Goal: Information Seeking & Learning: Compare options

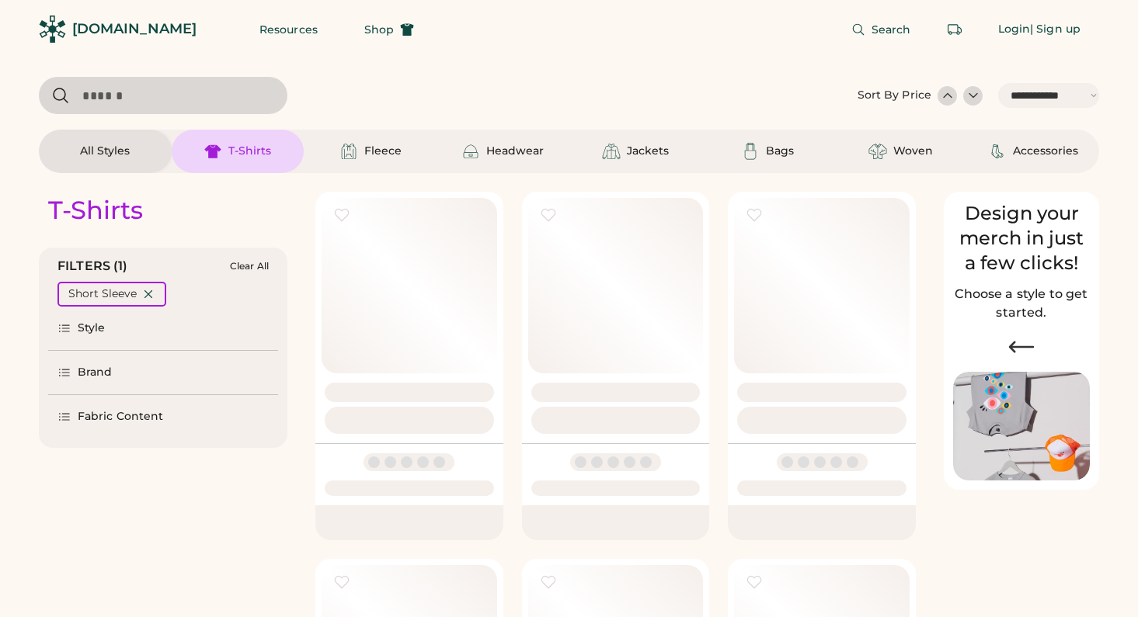
select select "*****"
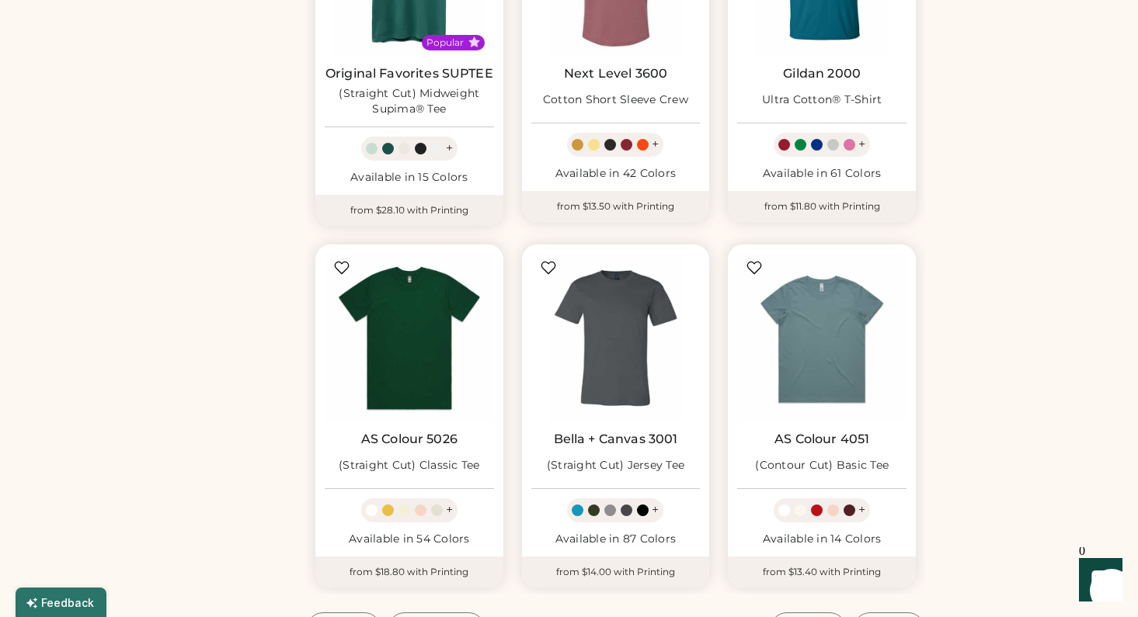
scroll to position [1351, 0]
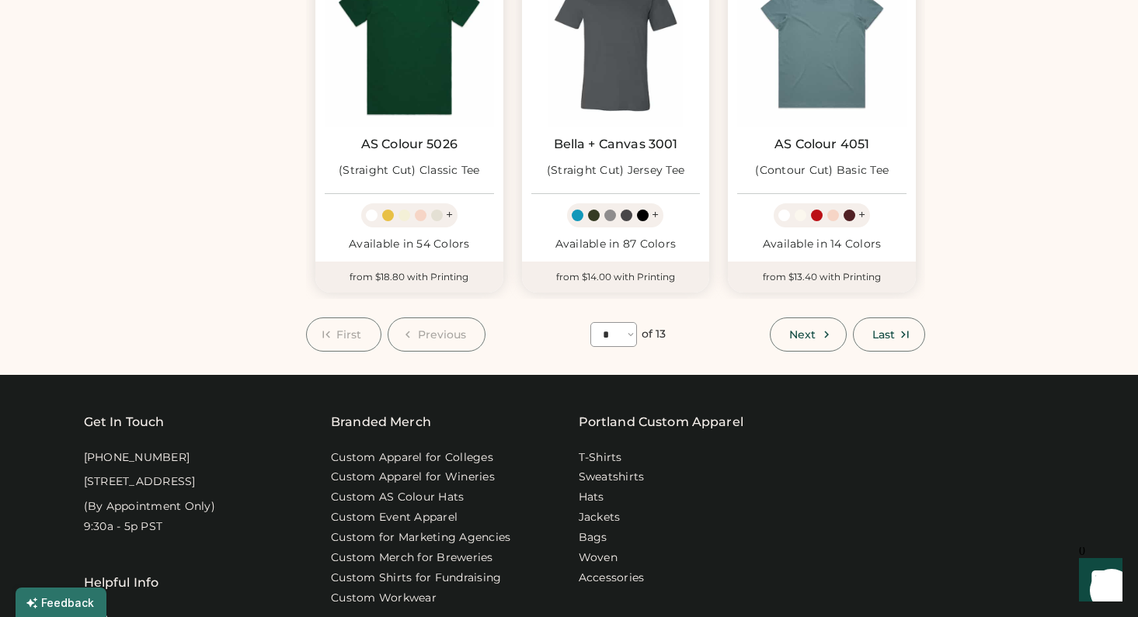
click at [812, 329] on span "Next" at bounding box center [802, 334] width 26 height 11
select select "*"
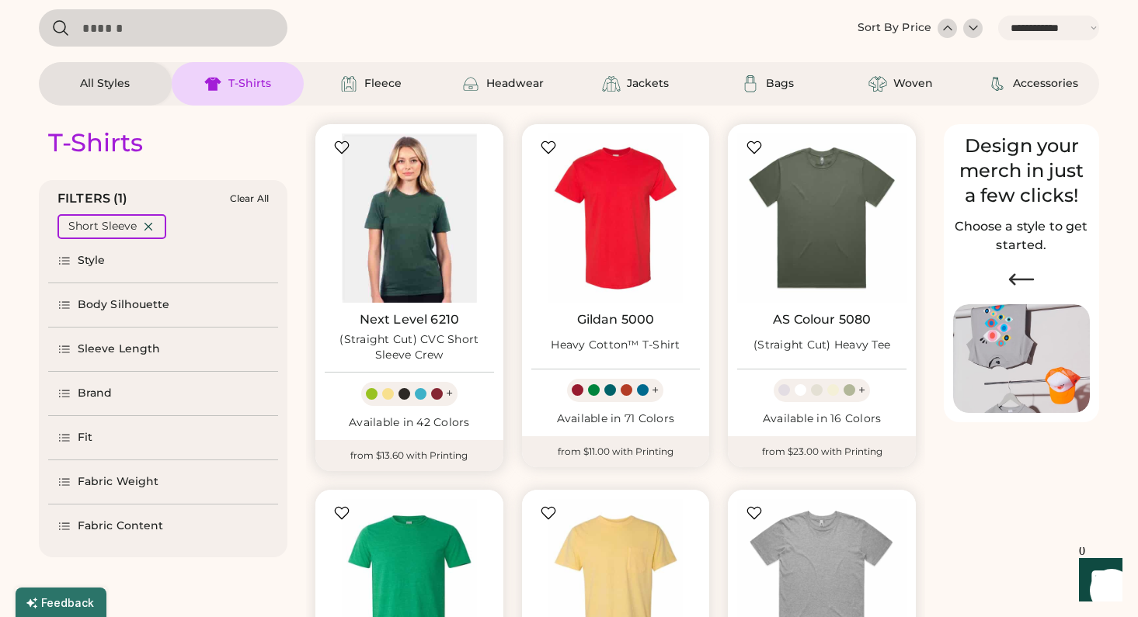
click at [412, 246] on img at bounding box center [409, 218] width 169 height 169
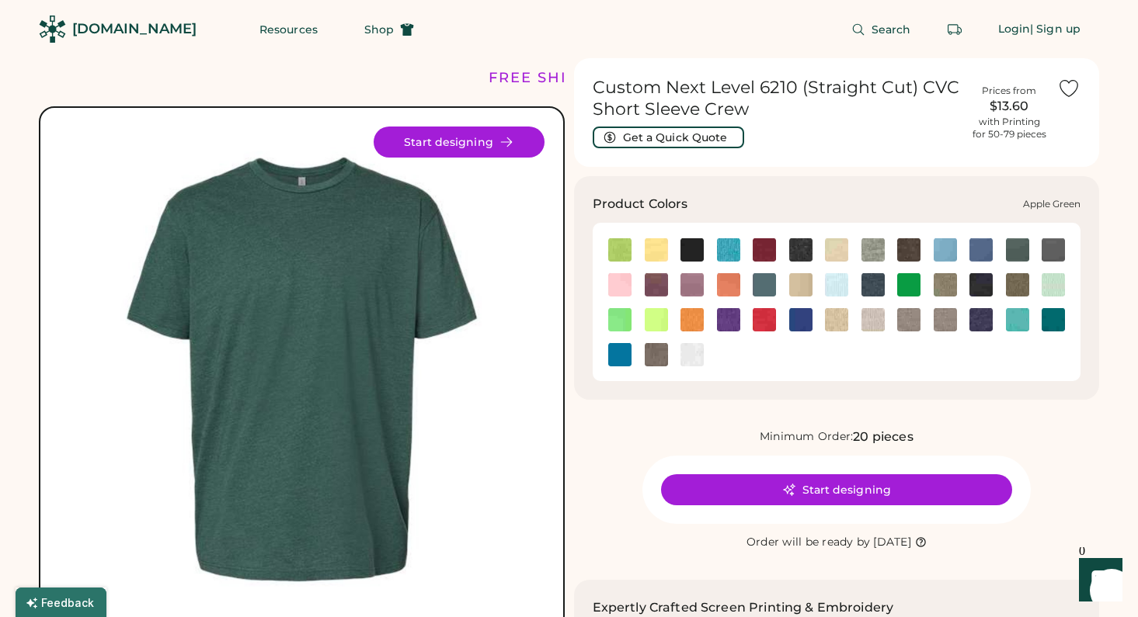
click at [628, 241] on img at bounding box center [619, 249] width 23 height 23
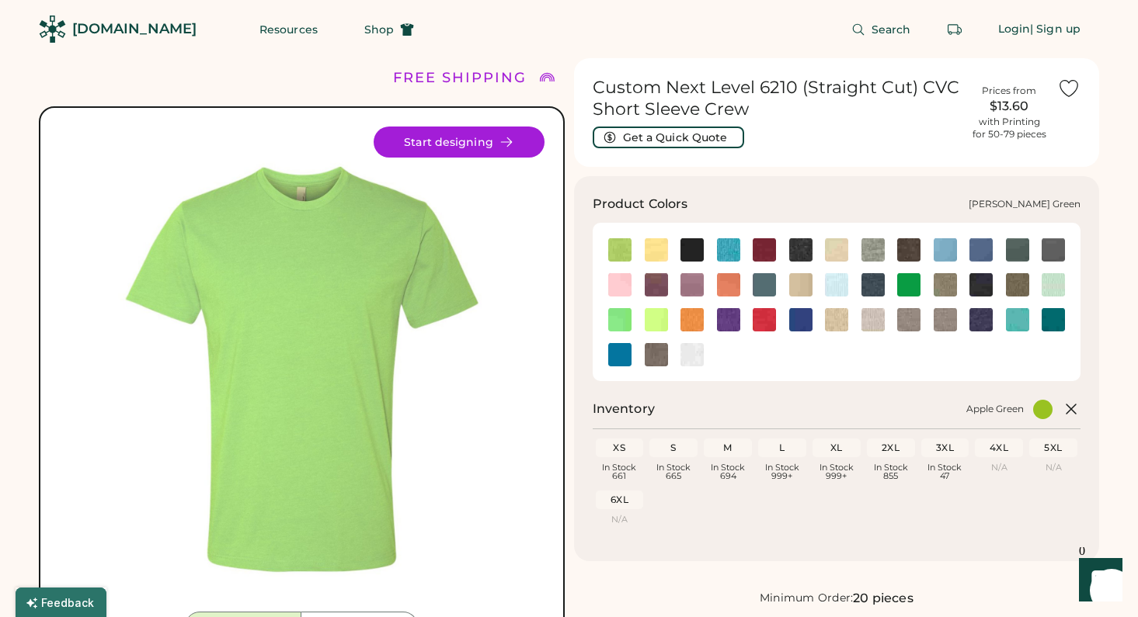
click at [1012, 251] on img at bounding box center [1017, 249] width 23 height 23
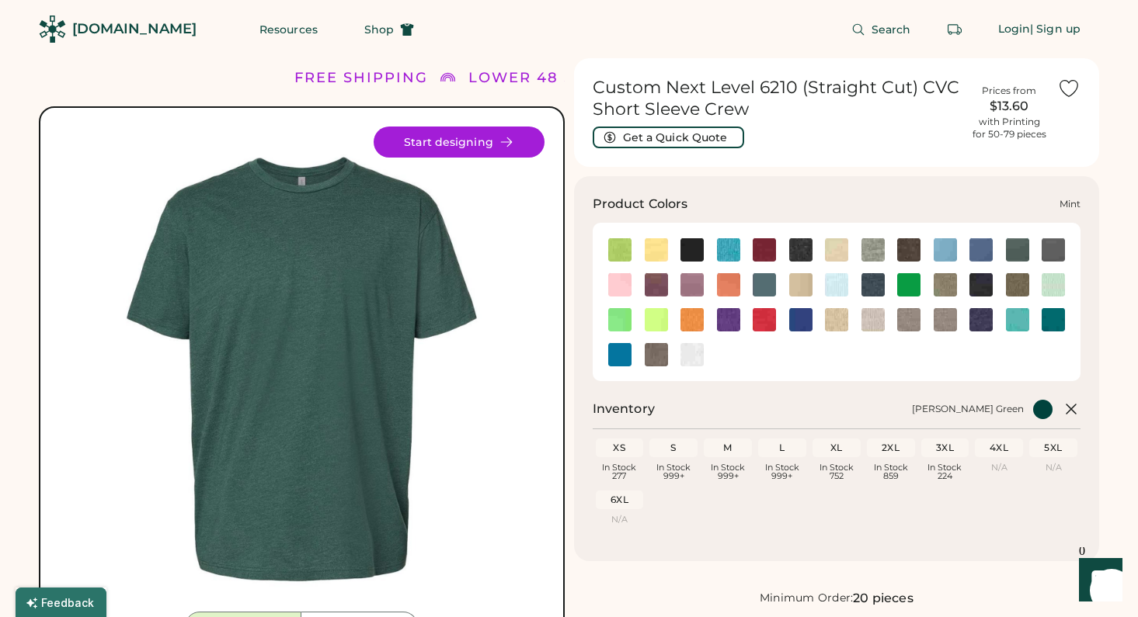
click at [1048, 288] on img at bounding box center [1052, 284] width 23 height 23
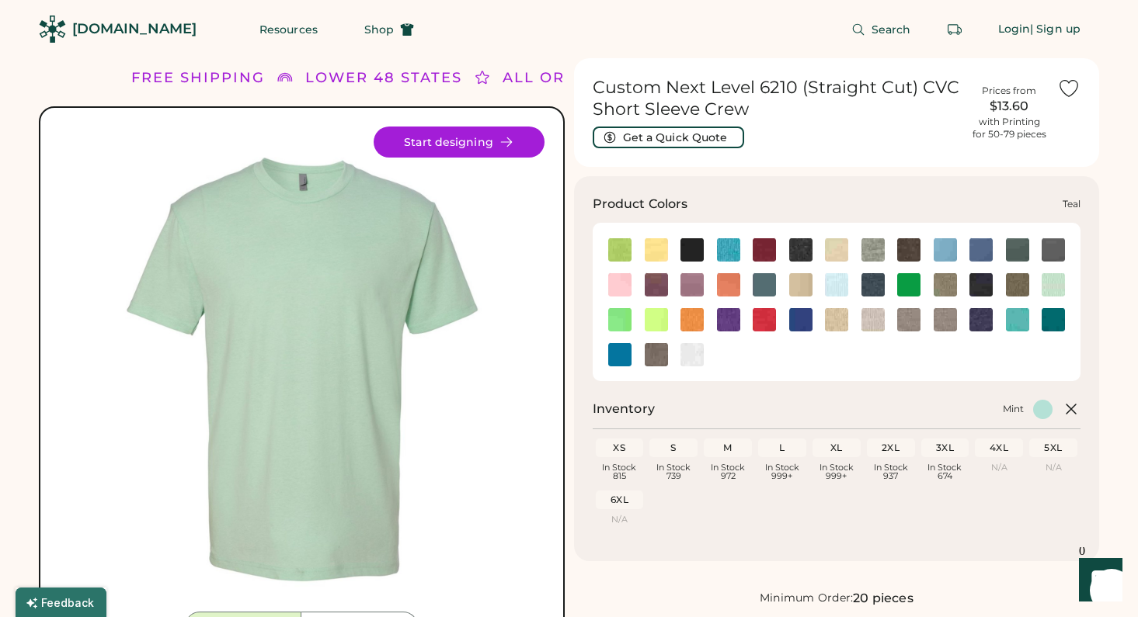
click at [1054, 324] on img at bounding box center [1052, 319] width 23 height 23
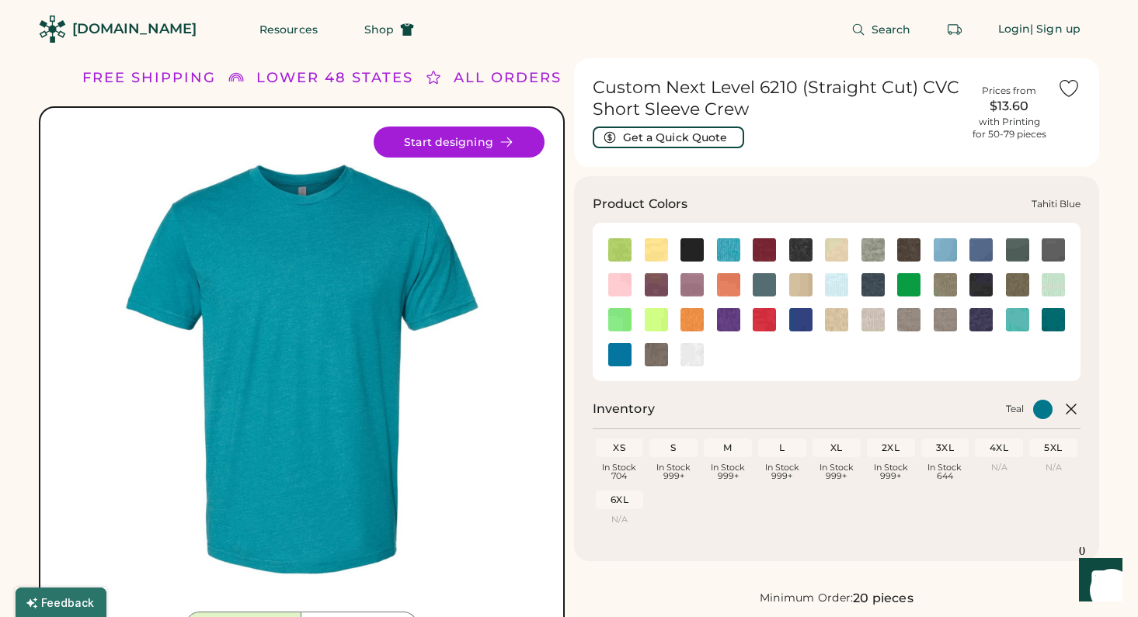
click at [1020, 324] on img at bounding box center [1017, 319] width 23 height 23
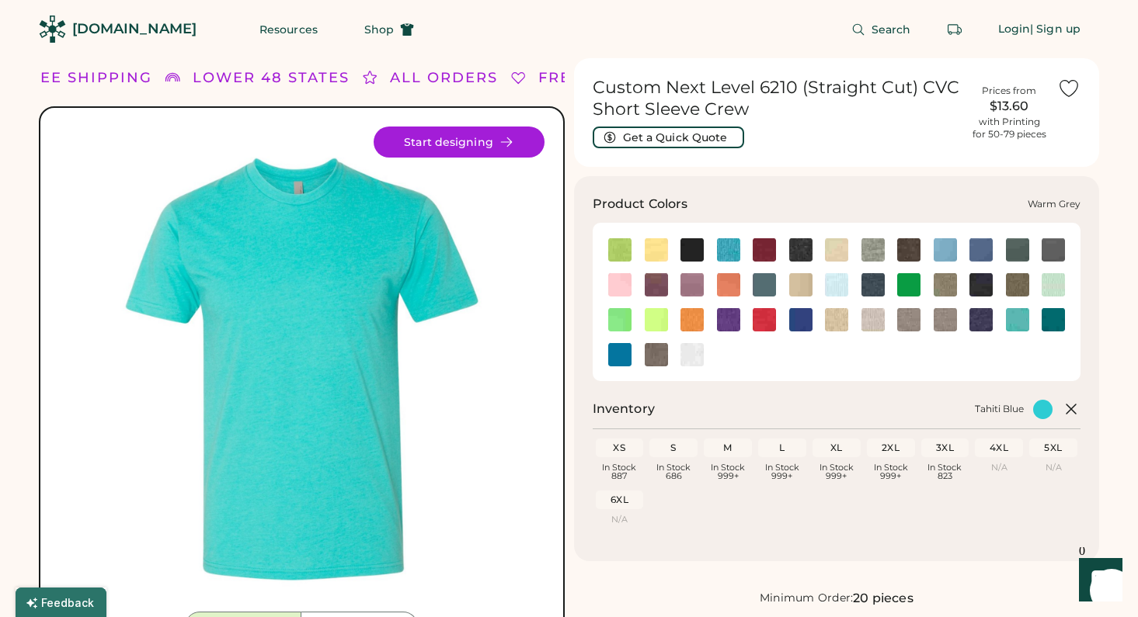
click at [660, 355] on img at bounding box center [656, 354] width 23 height 23
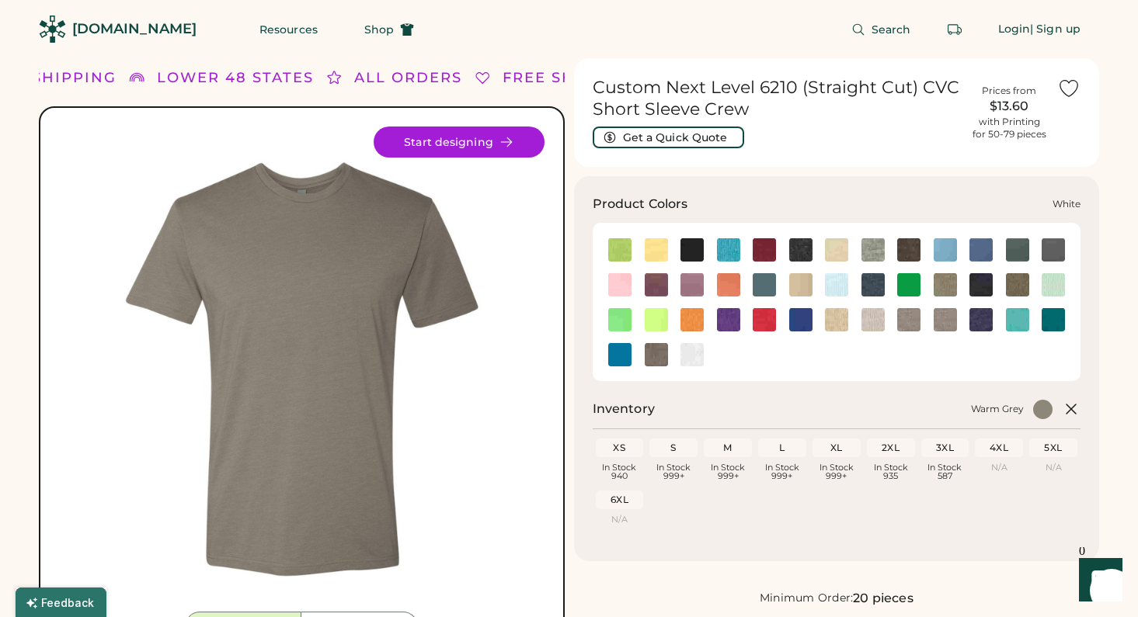
click at [690, 359] on img at bounding box center [691, 354] width 23 height 23
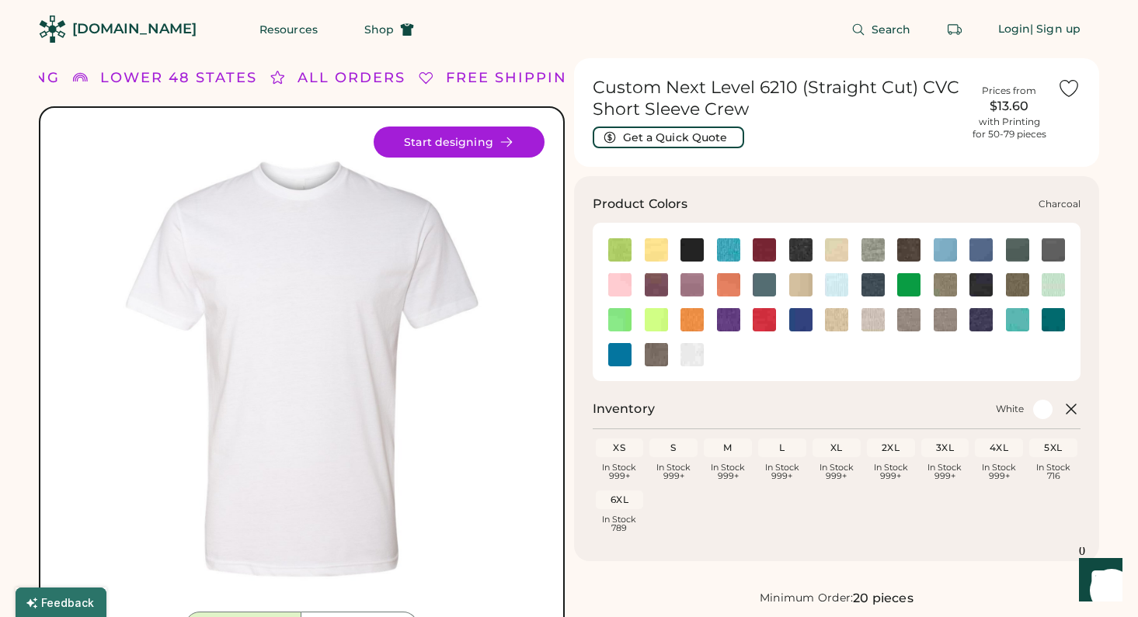
click at [807, 250] on img at bounding box center [800, 249] width 23 height 23
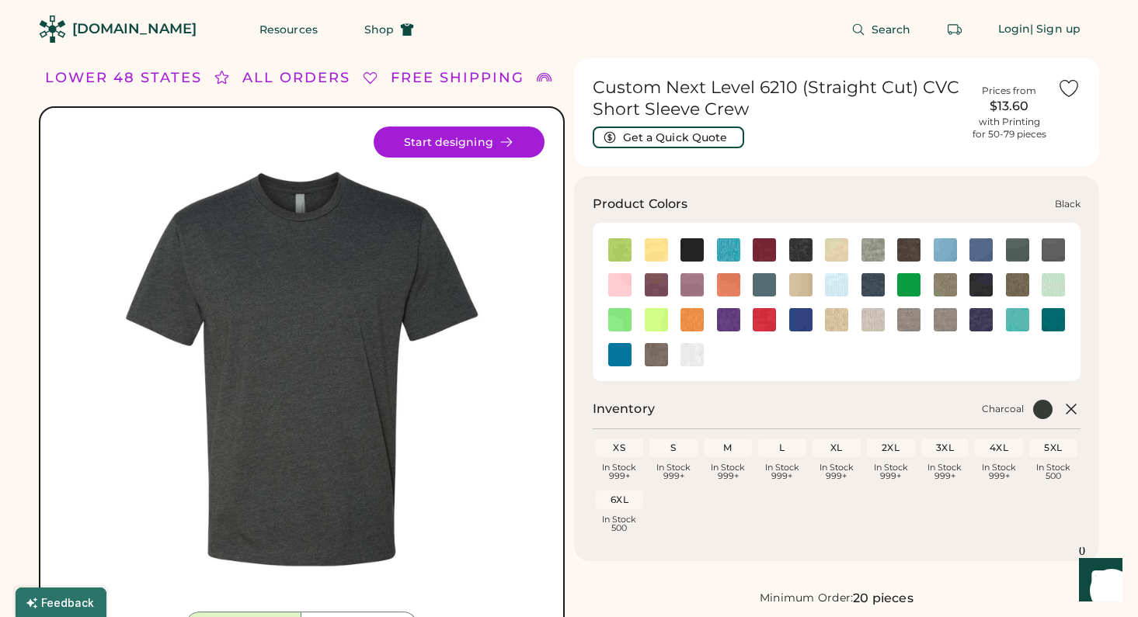
click at [694, 248] on img at bounding box center [691, 249] width 23 height 23
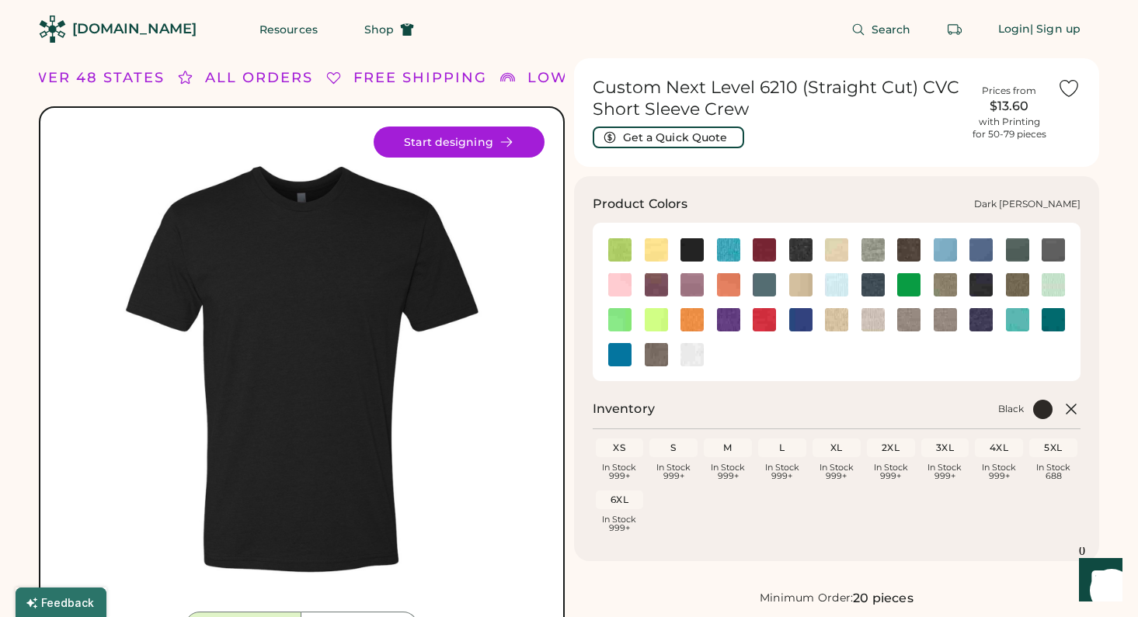
click at [874, 247] on img at bounding box center [872, 249] width 23 height 23
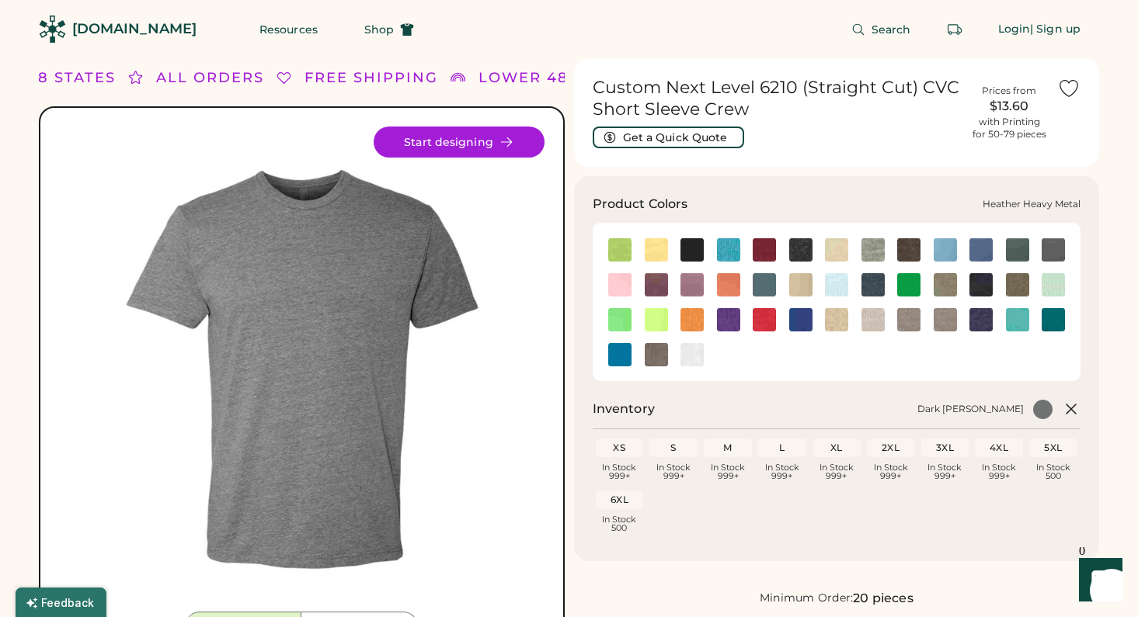
click at [1055, 247] on img at bounding box center [1052, 249] width 23 height 23
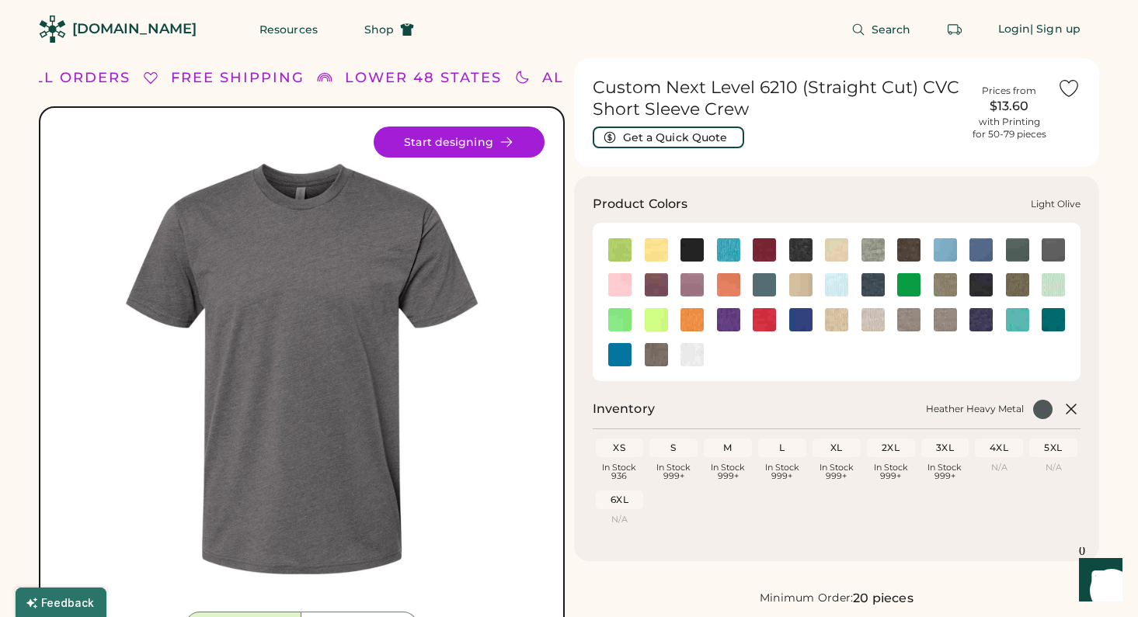
click at [940, 288] on img at bounding box center [944, 284] width 23 height 23
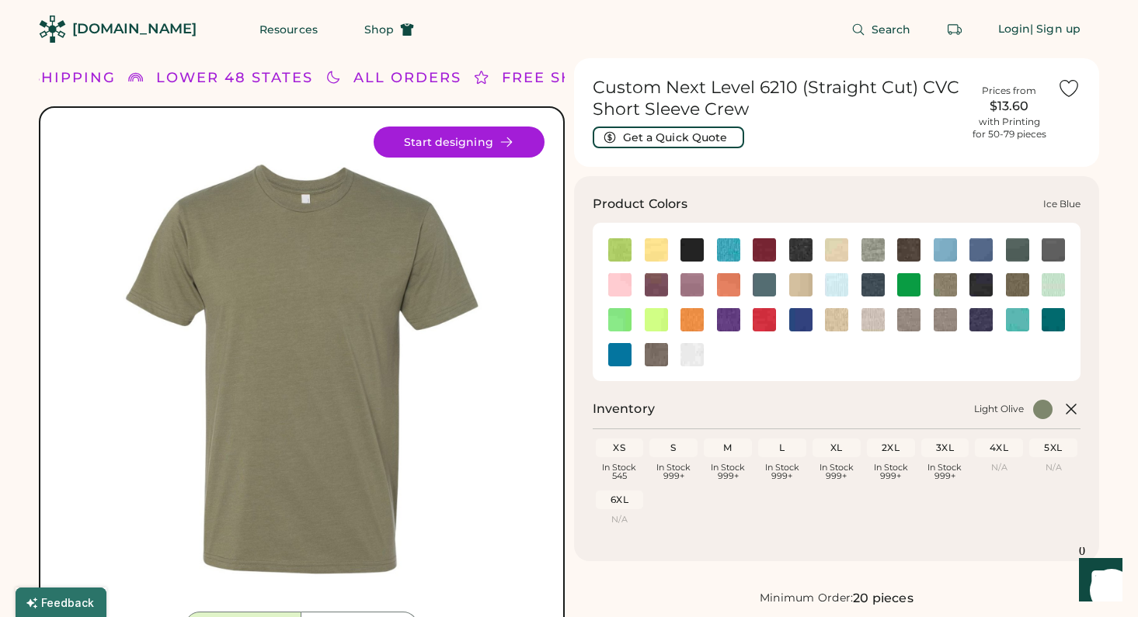
click at [838, 285] on img at bounding box center [836, 284] width 23 height 23
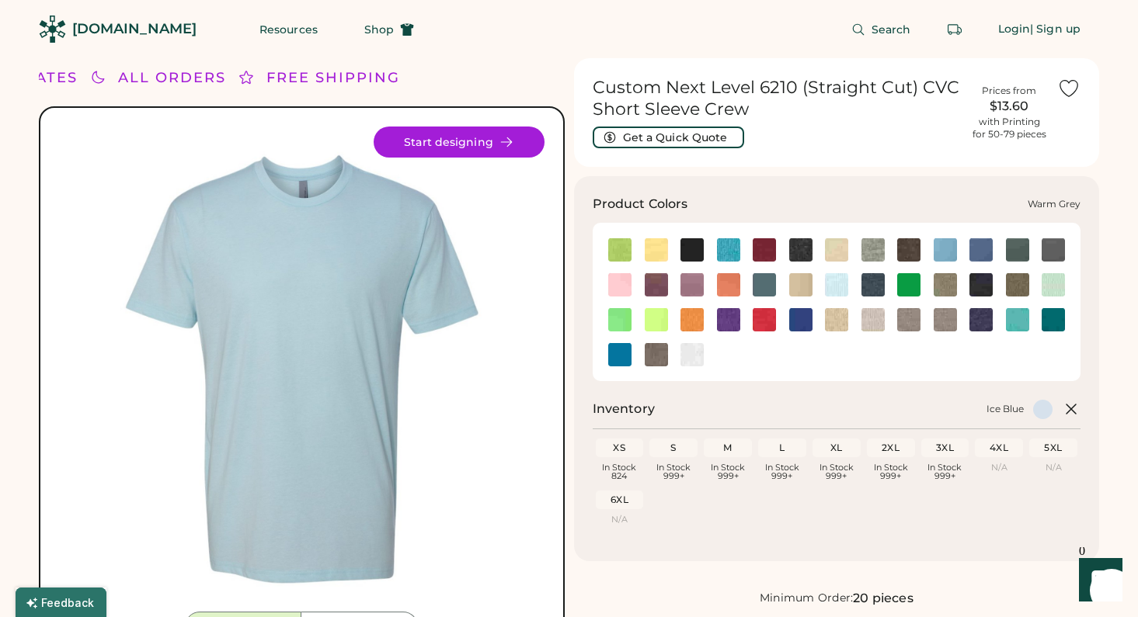
click at [655, 347] on img at bounding box center [656, 354] width 23 height 23
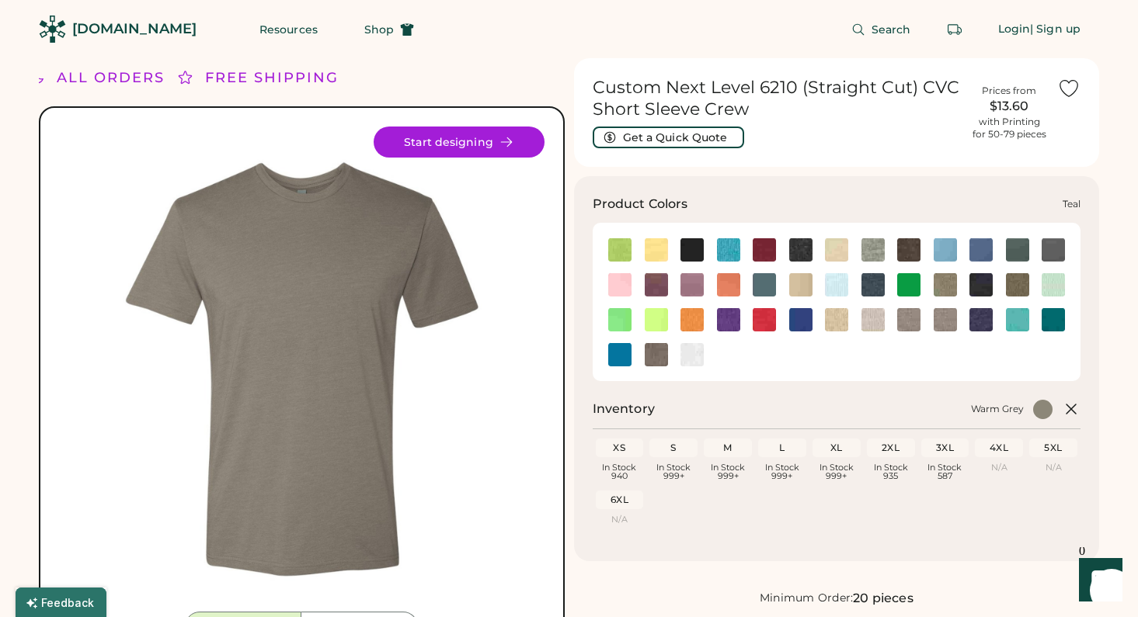
click at [1052, 322] on img at bounding box center [1052, 319] width 23 height 23
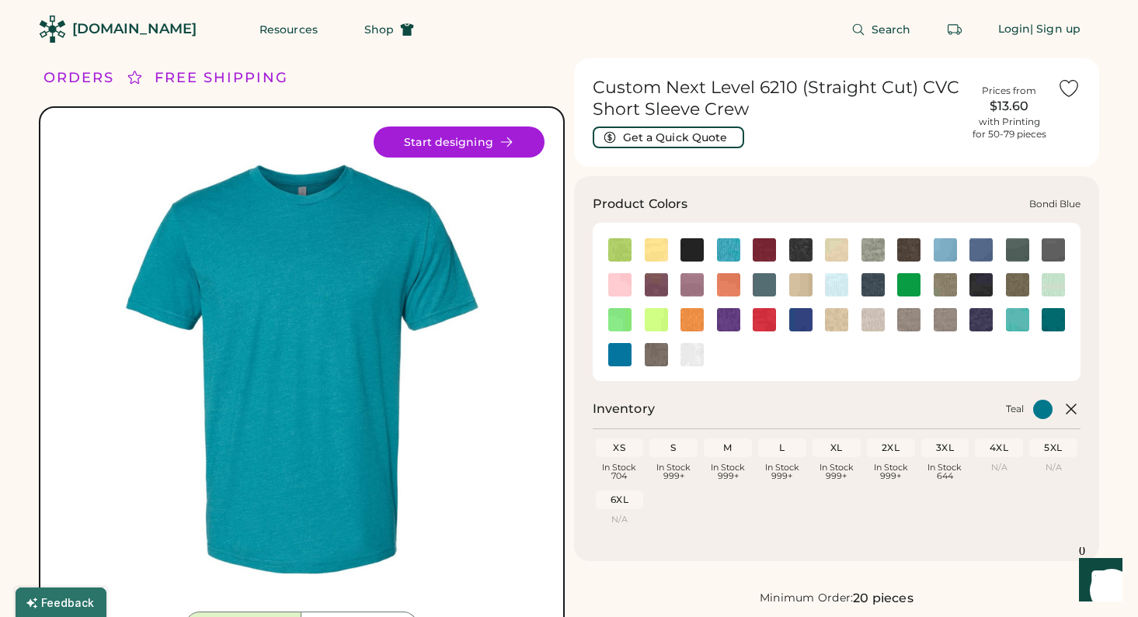
click at [725, 260] on img at bounding box center [728, 249] width 23 height 23
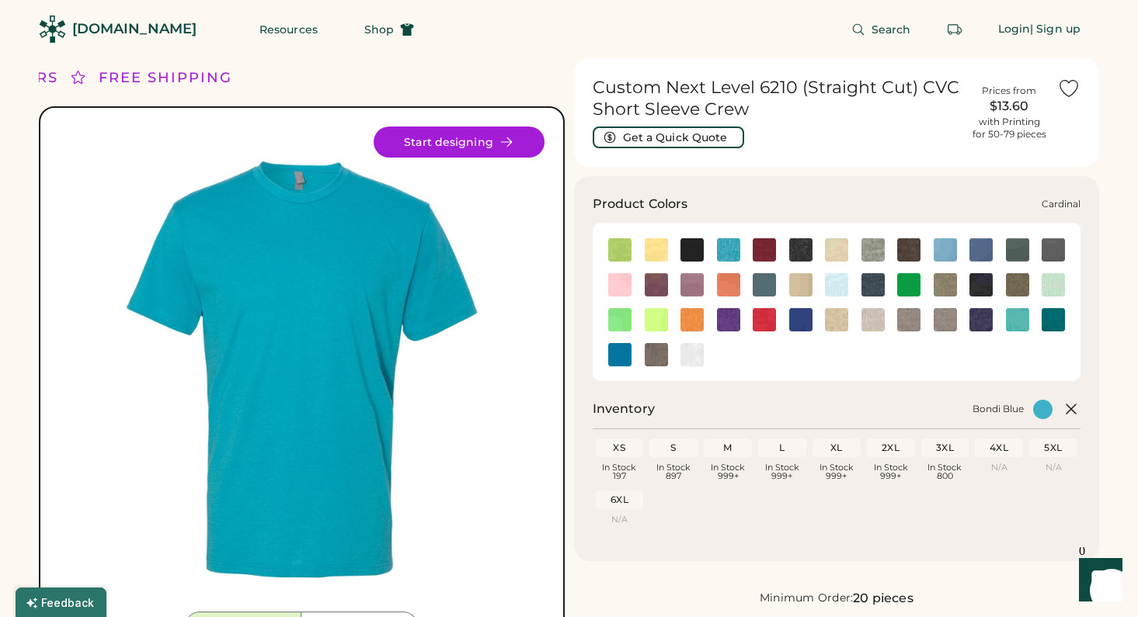
click at [759, 251] on img at bounding box center [764, 249] width 23 height 23
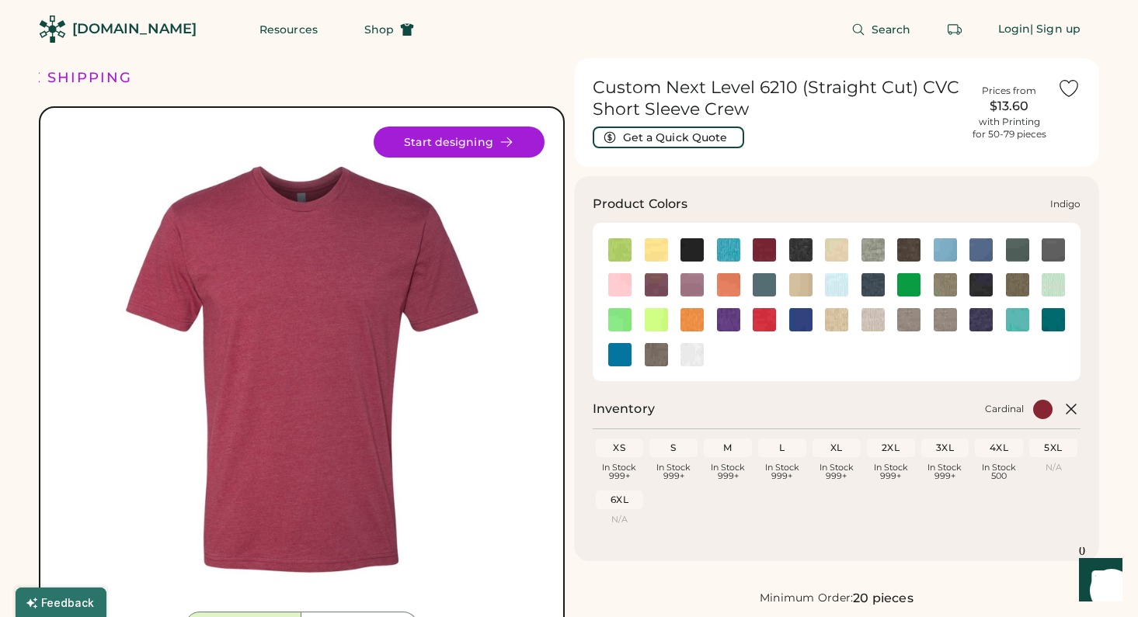
click at [881, 289] on img at bounding box center [872, 284] width 23 height 23
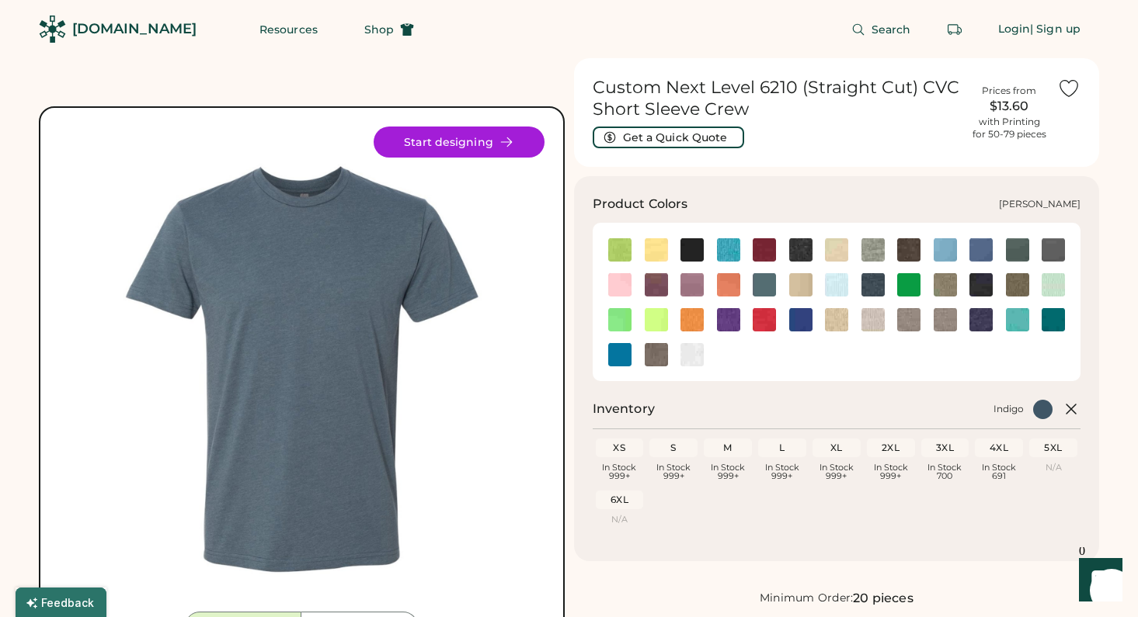
click at [909, 288] on img at bounding box center [908, 284] width 23 height 23
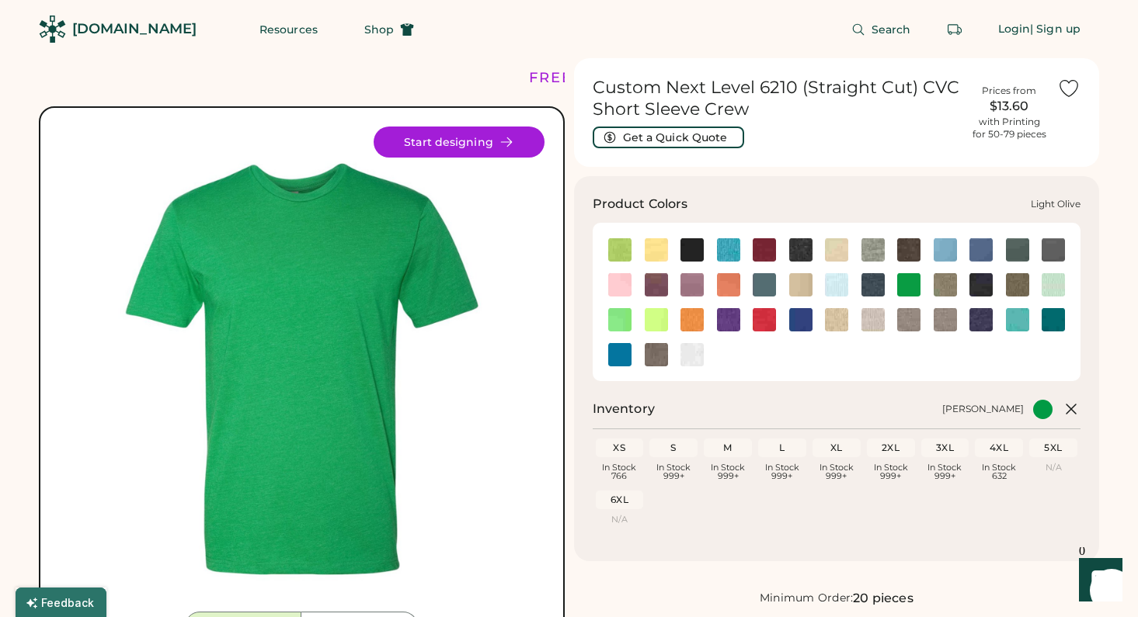
click at [951, 279] on img at bounding box center [944, 284] width 23 height 23
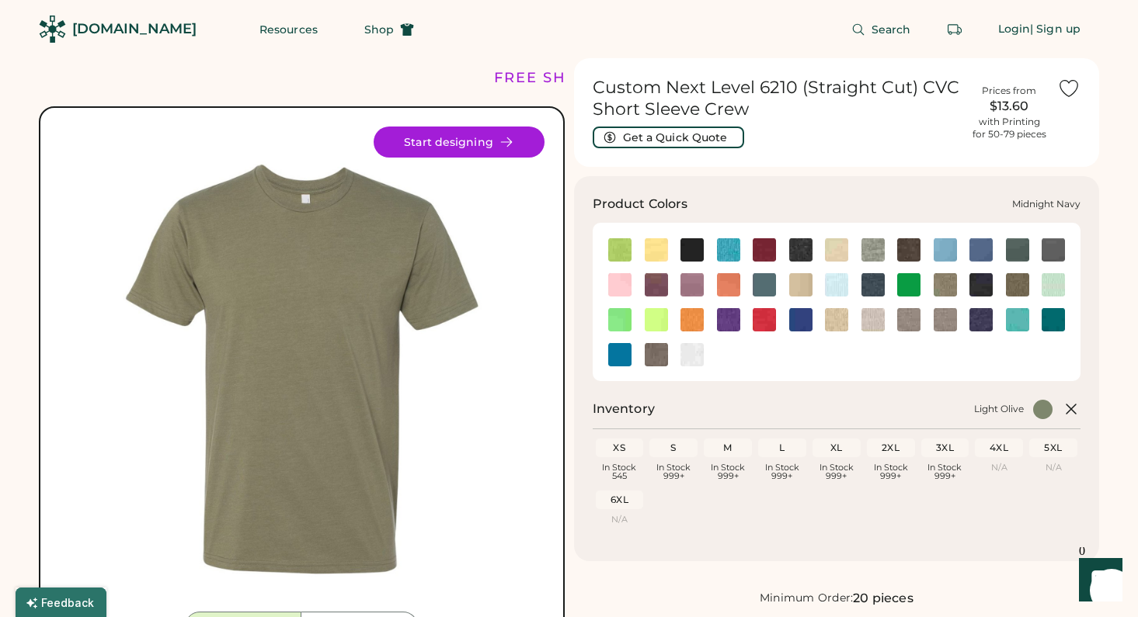
click at [984, 287] on img at bounding box center [980, 284] width 23 height 23
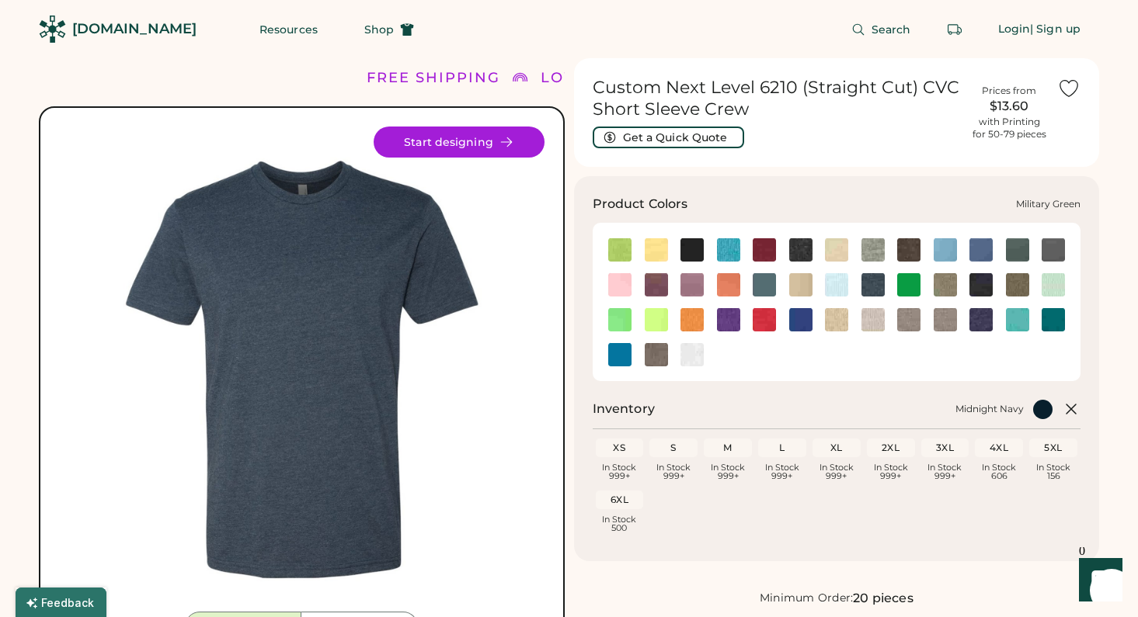
click at [1021, 285] on img at bounding box center [1017, 284] width 23 height 23
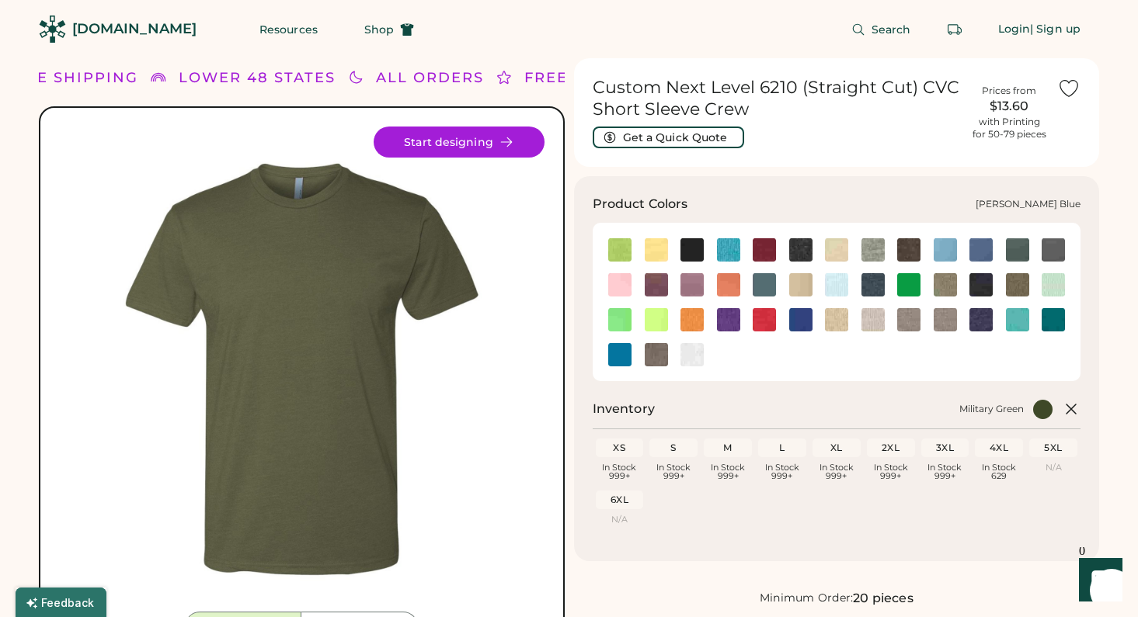
click at [755, 286] on img at bounding box center [764, 284] width 23 height 23
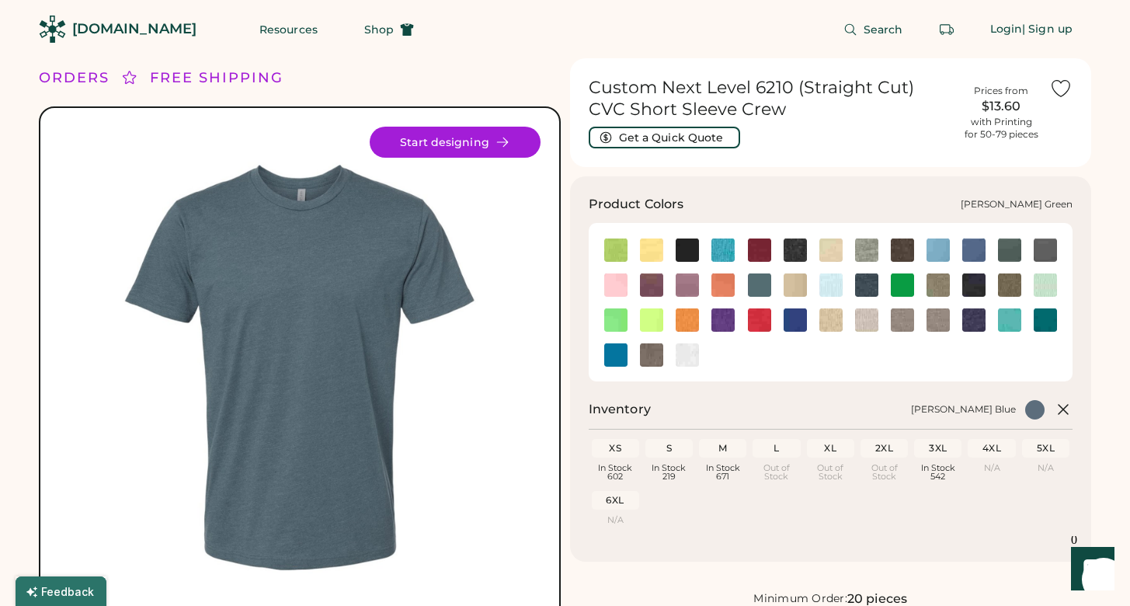
click at [1010, 247] on img at bounding box center [1009, 249] width 23 height 23
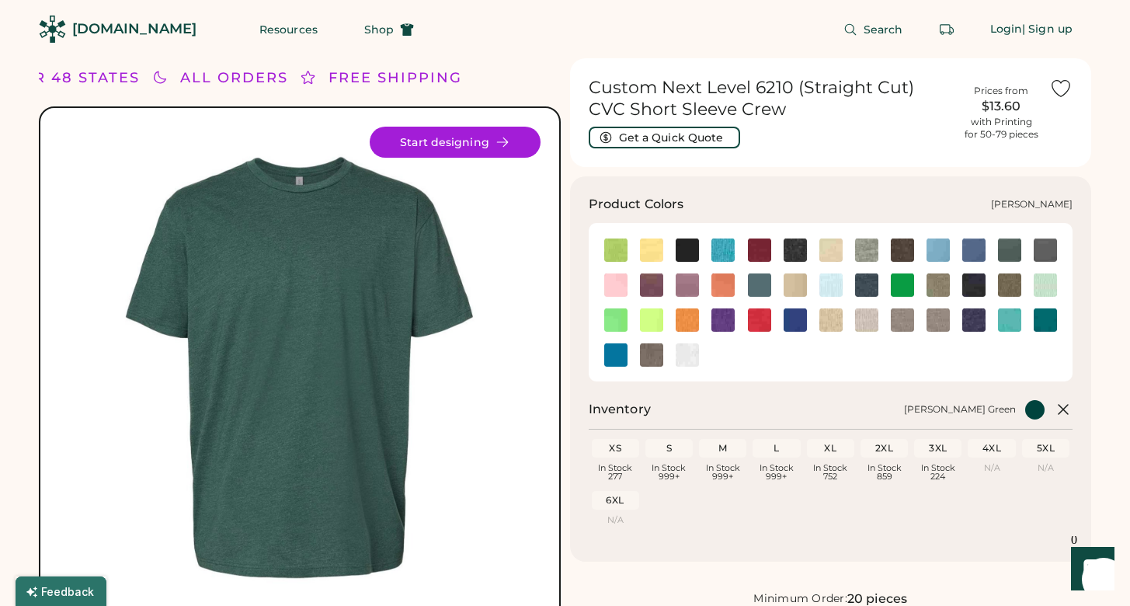
click at [893, 286] on img at bounding box center [902, 284] width 23 height 23
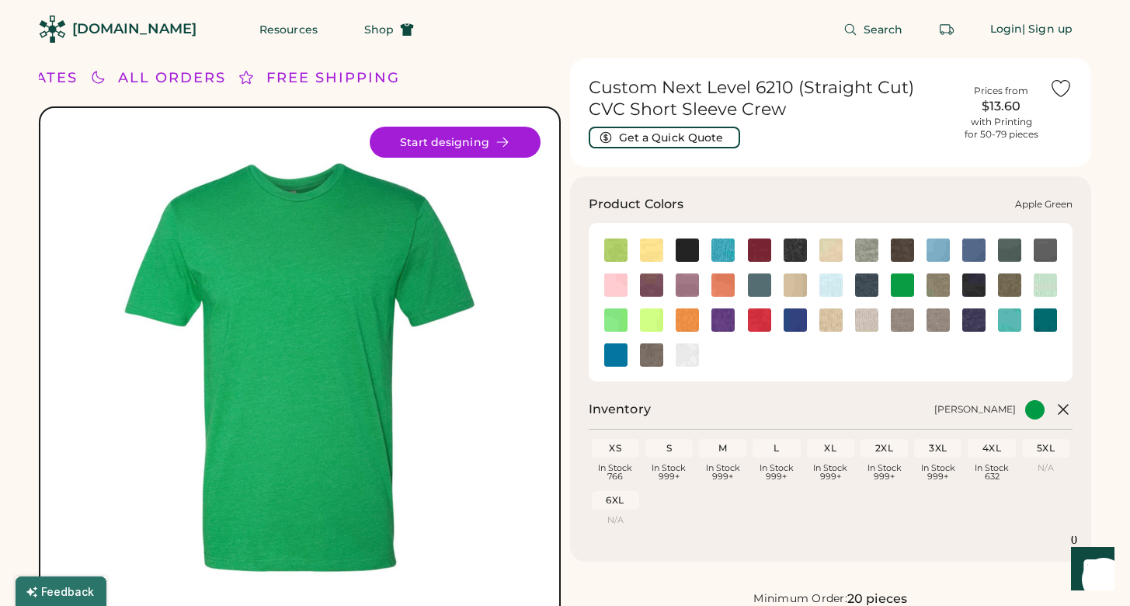
click at [613, 245] on img at bounding box center [615, 249] width 23 height 23
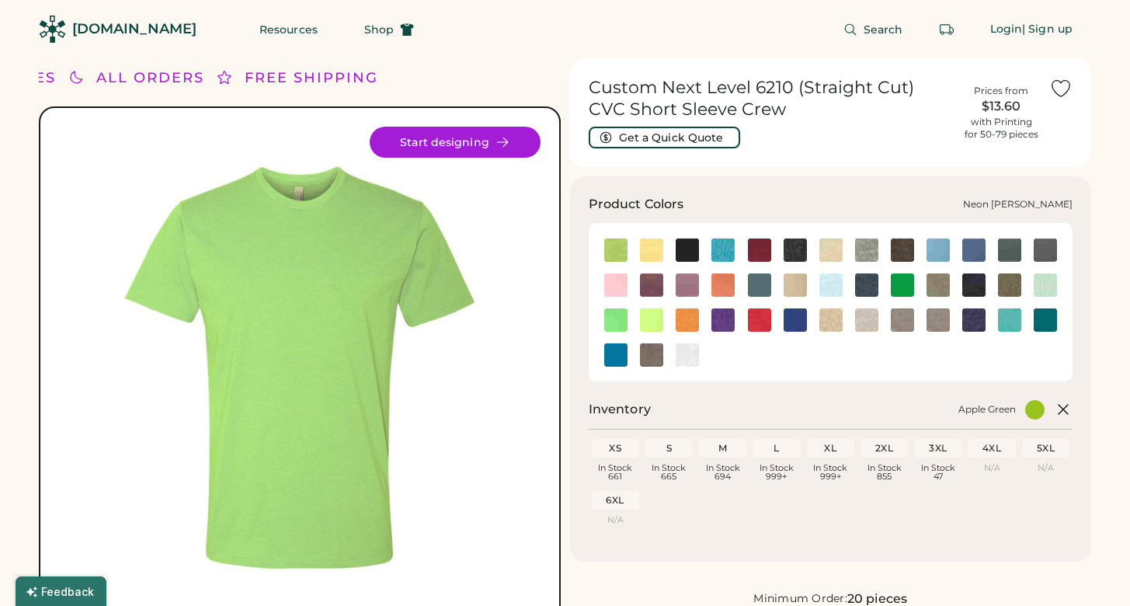
click at [609, 326] on img at bounding box center [615, 319] width 23 height 23
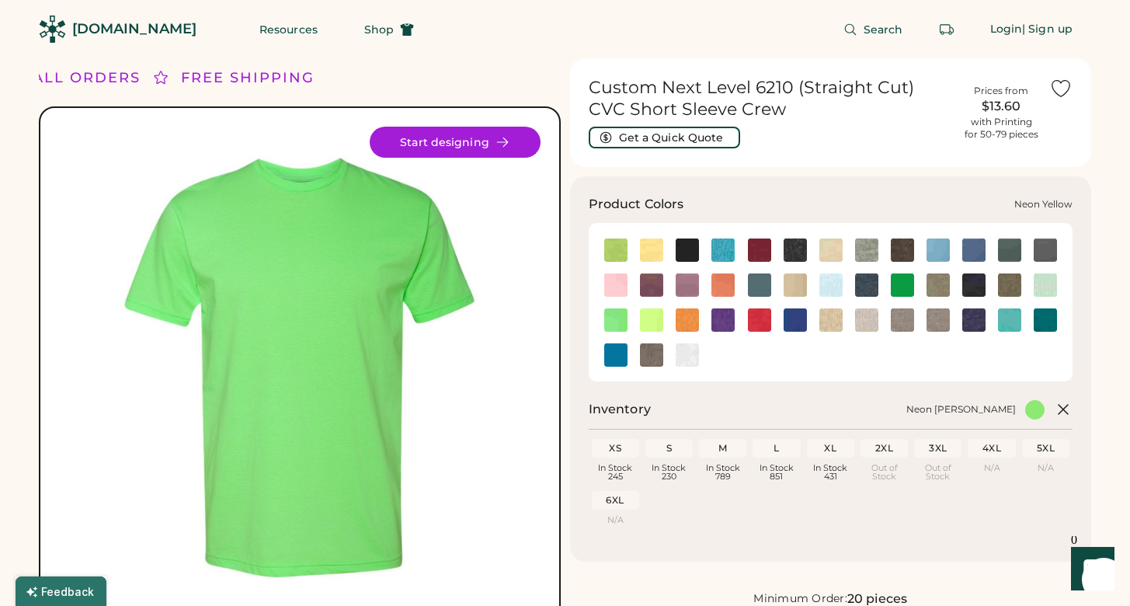
click at [655, 317] on img at bounding box center [651, 319] width 23 height 23
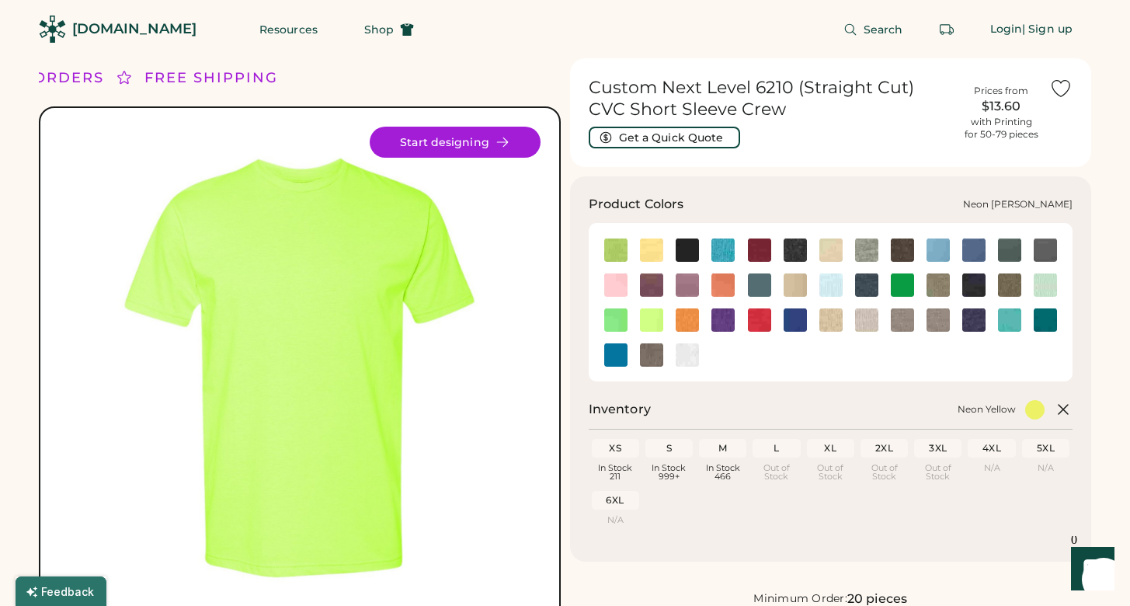
click at [613, 319] on img at bounding box center [615, 319] width 23 height 23
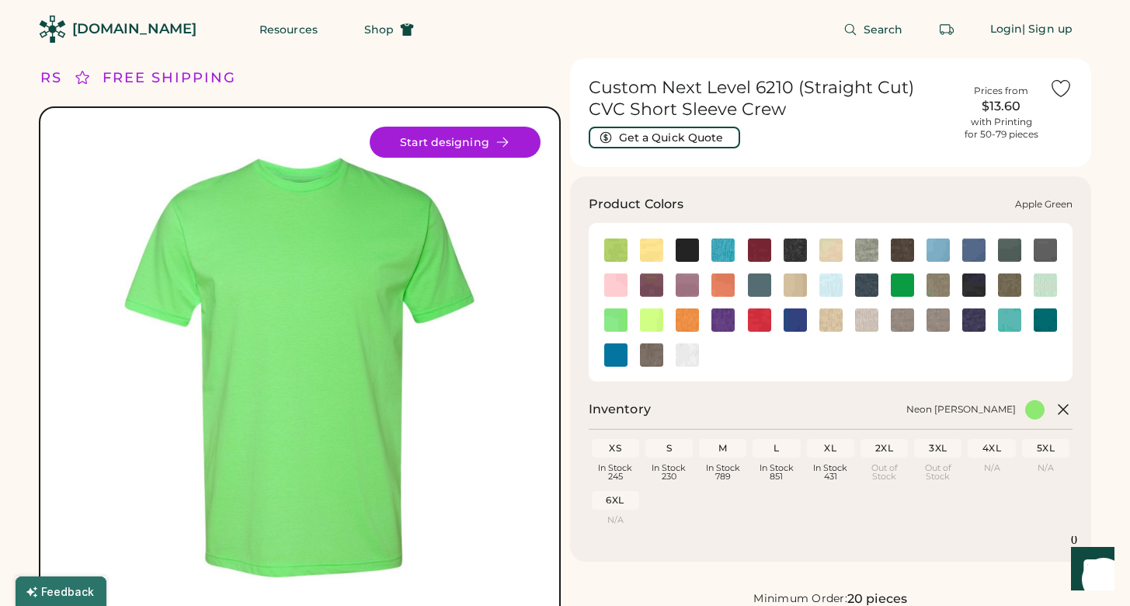
click at [620, 251] on img at bounding box center [615, 249] width 23 height 23
